Goal: Navigation & Orientation: Understand site structure

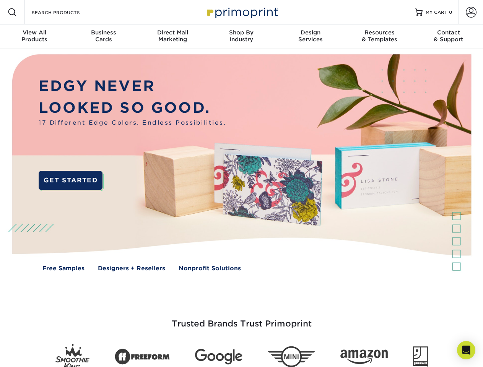
click at [242, 184] on img at bounding box center [241, 168] width 478 height 239
click at [12, 12] on span at bounding box center [12, 12] width 9 height 9
click at [471, 12] on span at bounding box center [471, 12] width 11 height 11
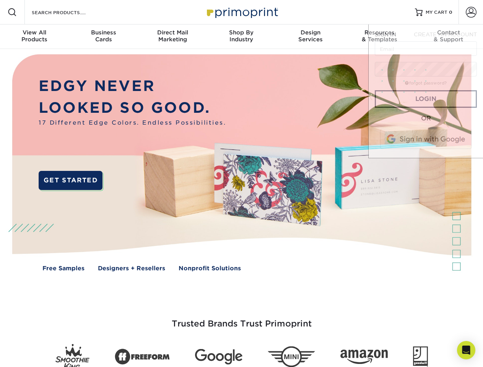
click at [34, 37] on div "View All Products" at bounding box center [34, 36] width 69 height 14
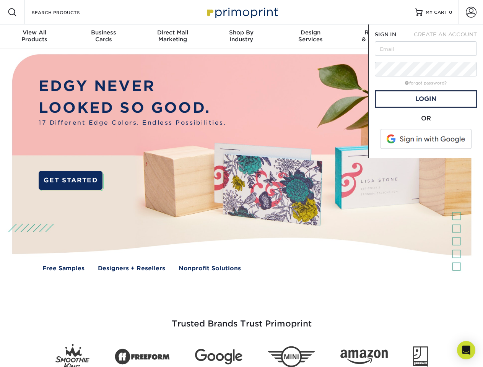
click at [103, 37] on div "Business Cards" at bounding box center [103, 36] width 69 height 14
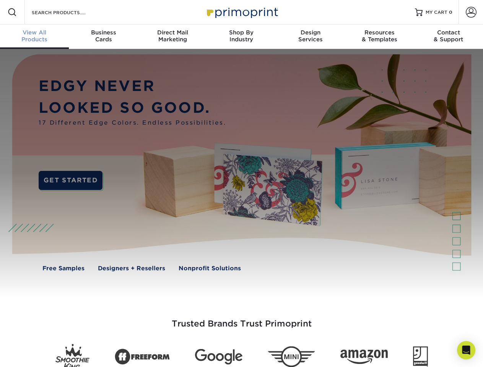
click at [173, 37] on div "Direct Mail Marketing" at bounding box center [172, 36] width 69 height 14
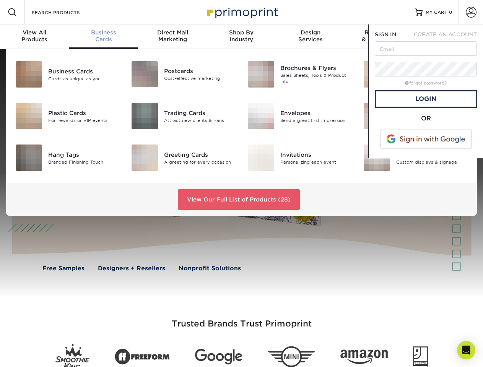
click at [242, 37] on div "Shop By Industry" at bounding box center [241, 36] width 69 height 14
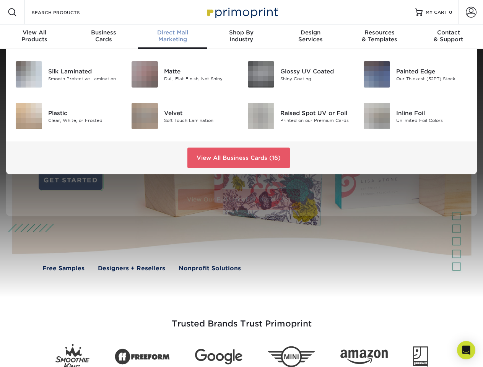
click at [311, 37] on div "Design Services" at bounding box center [310, 36] width 69 height 14
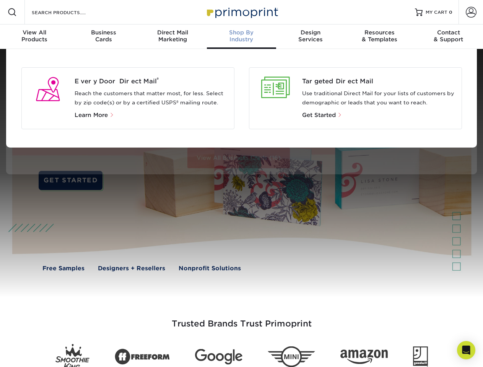
click at [380, 37] on span "SIGN IN" at bounding box center [385, 34] width 21 height 6
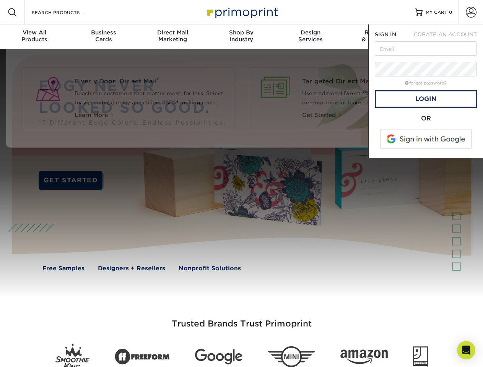
click at [449, 37] on div "Contact & Support" at bounding box center [449, 36] width 69 height 14
